Goal: Transaction & Acquisition: Purchase product/service

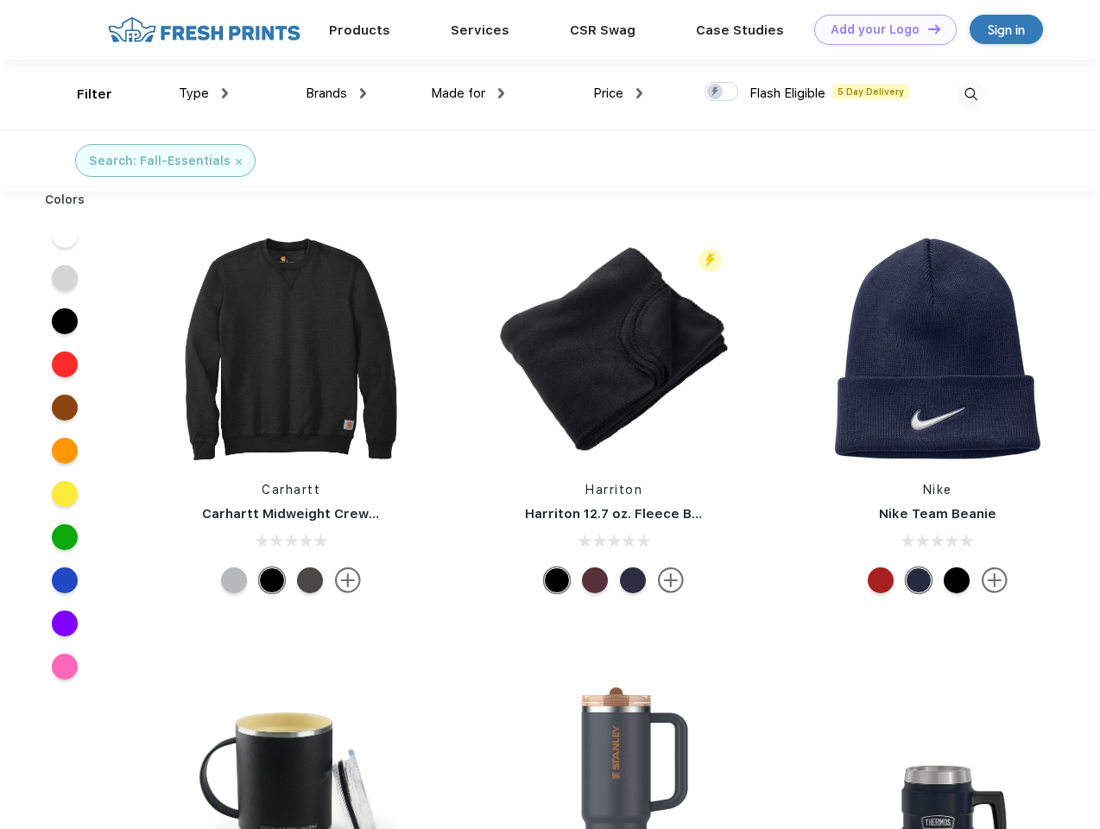
click at [879, 29] on link "Add your Logo Design Tool" at bounding box center [885, 30] width 142 height 30
click at [0, 0] on div "Design Tool" at bounding box center [0, 0] width 0 height 0
click at [926, 28] on link "Add your Logo Design Tool" at bounding box center [885, 30] width 142 height 30
click at [83, 94] on div "Filter" at bounding box center [94, 95] width 35 height 20
click at [204, 93] on span "Type" at bounding box center [194, 93] width 30 height 16
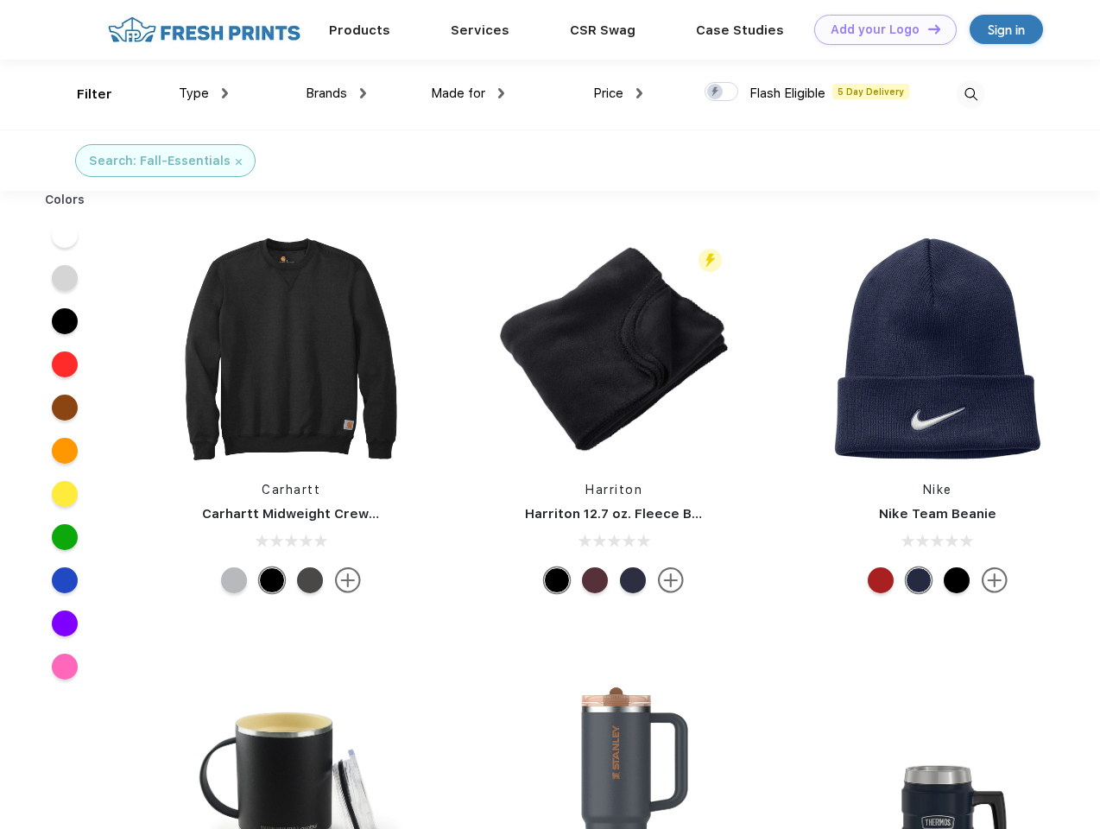
click at [336, 93] on span "Brands" at bounding box center [326, 93] width 41 height 16
click at [468, 93] on span "Made for" at bounding box center [458, 93] width 54 height 16
click at [618, 93] on span "Price" at bounding box center [608, 93] width 30 height 16
click at [722, 92] on div at bounding box center [722, 91] width 34 height 19
click at [716, 92] on input "checkbox" at bounding box center [710, 86] width 11 height 11
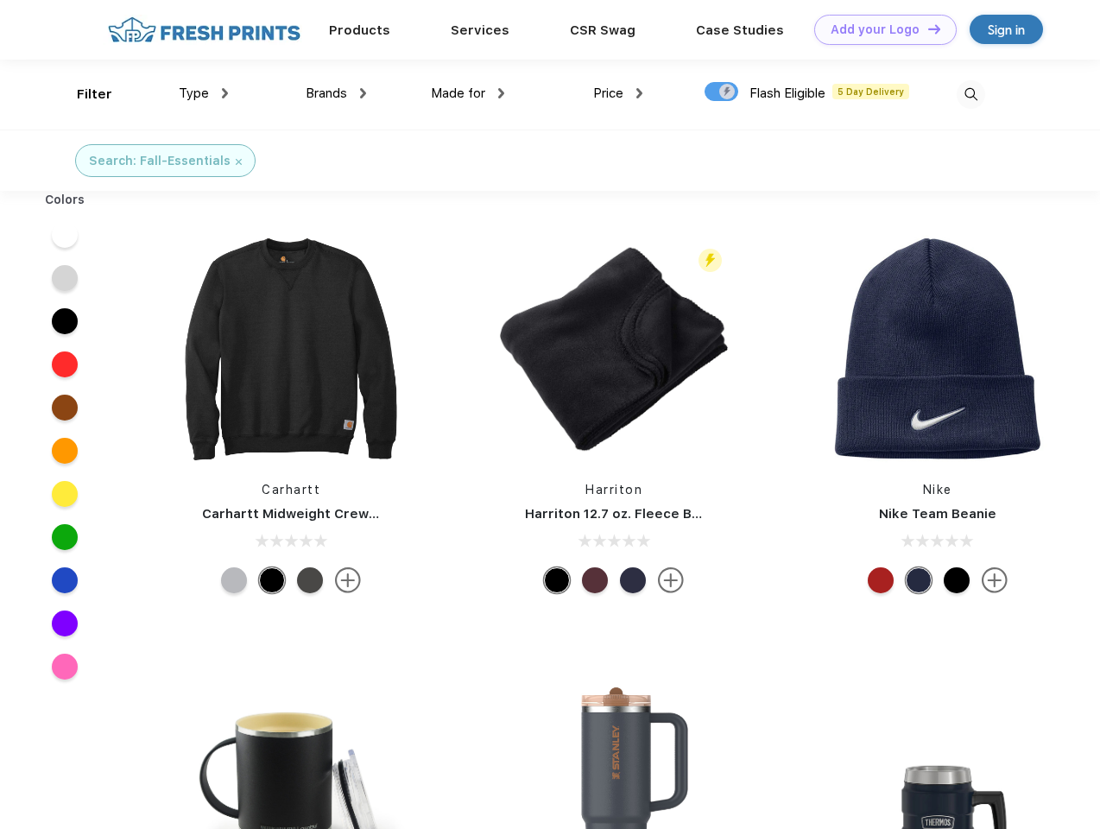
click at [971, 94] on img at bounding box center [971, 94] width 28 height 28
